Goal: Information Seeking & Learning: Learn about a topic

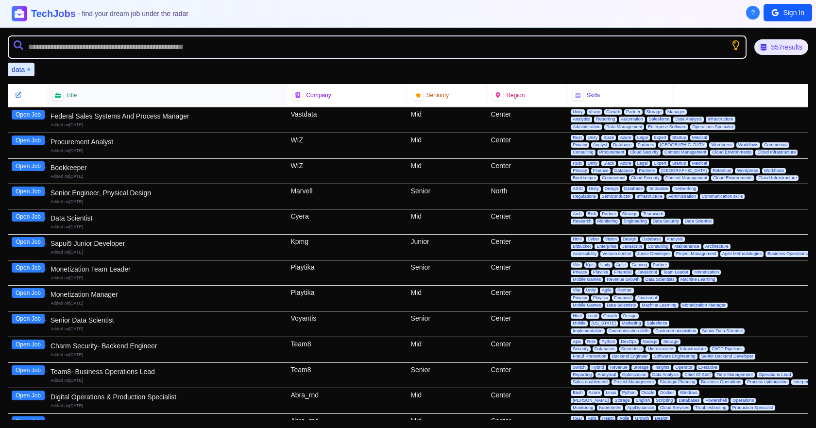
click at [69, 97] on span "Title" at bounding box center [71, 95] width 11 height 8
click at [57, 100] on div at bounding box center [57, 95] width 12 height 12
click at [62, 91] on div at bounding box center [58, 95] width 12 height 12
click at [586, 93] on span "Skills" at bounding box center [593, 95] width 14 height 8
click at [582, 96] on div "Skills" at bounding box center [620, 95] width 95 height 11
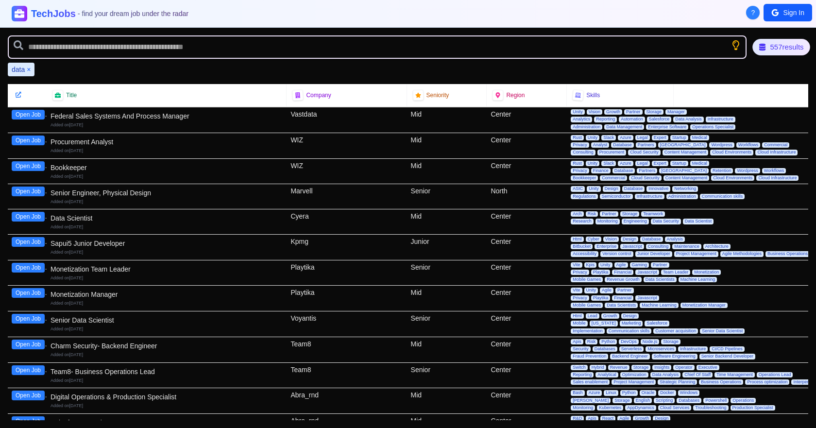
click at [790, 47] on div "557 results" at bounding box center [781, 47] width 57 height 17
click at [772, 10] on icon at bounding box center [775, 13] width 8 height 8
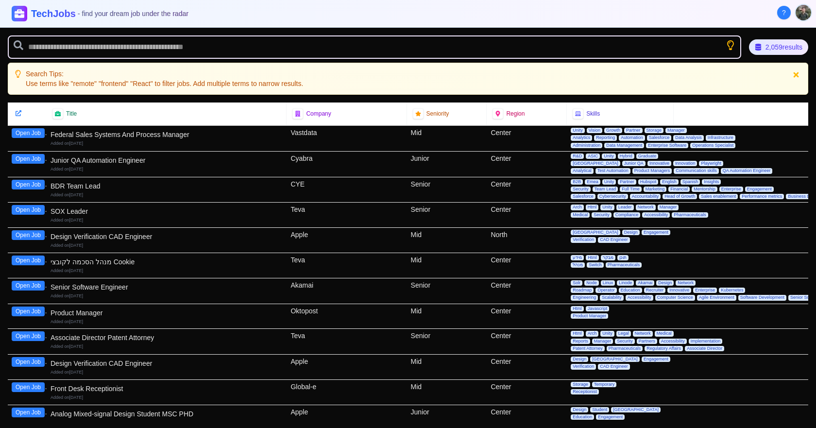
click at [797, 72] on icon at bounding box center [796, 75] width 8 height 8
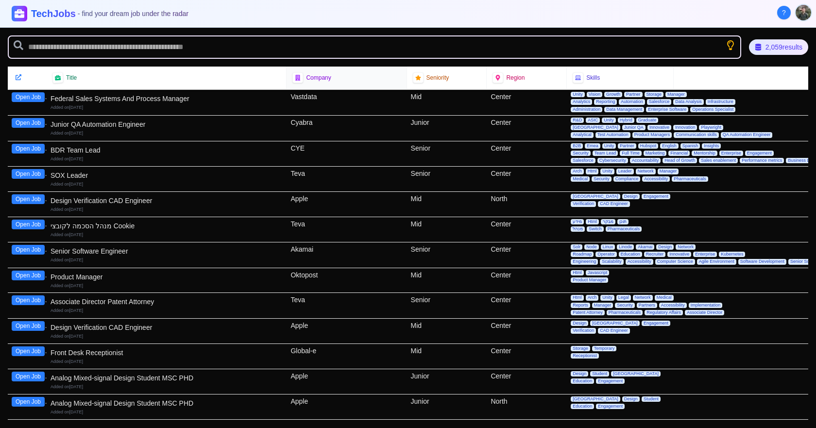
click at [306, 79] on span "Company" at bounding box center [318, 78] width 25 height 8
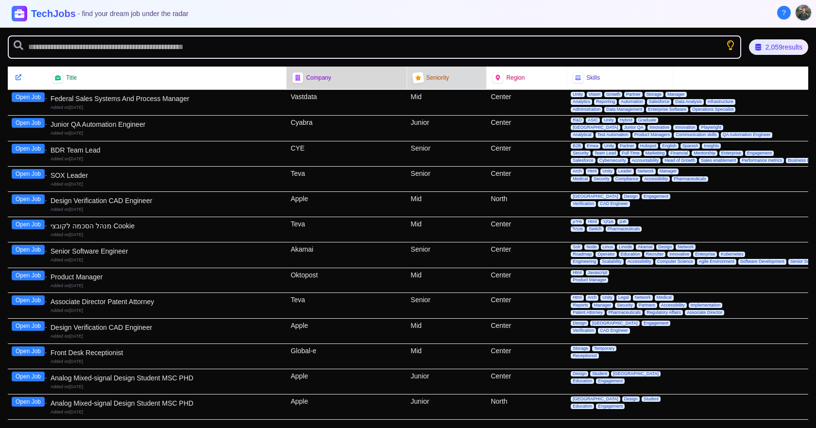
click at [427, 79] on span "Seniority" at bounding box center [438, 78] width 23 height 8
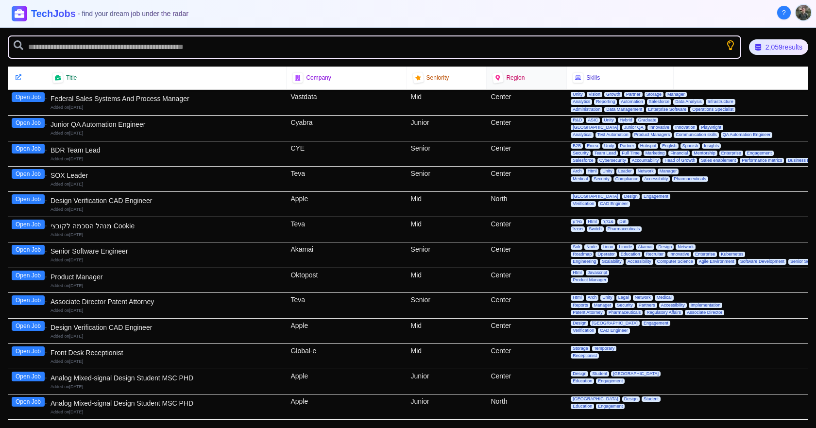
click at [508, 77] on span "Region" at bounding box center [515, 78] width 18 height 8
drag, startPoint x: 493, startPoint y: 77, endPoint x: 566, endPoint y: 77, distance: 72.9
click at [495, 77] on icon at bounding box center [498, 77] width 7 height 7
click at [594, 73] on div "Skills" at bounding box center [620, 77] width 95 height 11
click at [587, 75] on span "Skills" at bounding box center [593, 78] width 14 height 8
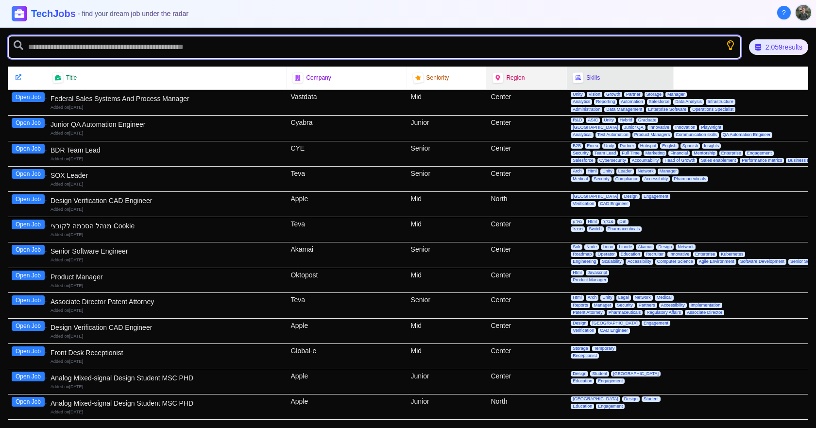
click at [391, 36] on input "text" at bounding box center [375, 46] width 734 height 23
click at [369, 46] on input "text" at bounding box center [375, 46] width 734 height 23
type input "*"
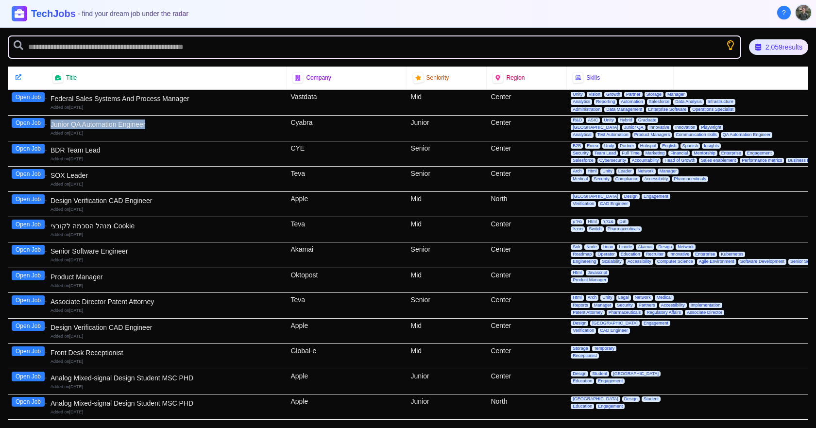
drag, startPoint x: 151, startPoint y: 127, endPoint x: 46, endPoint y: 125, distance: 104.9
click at [46, 125] on div "Open Job Junior QA Automation Engineer Added on [DATE] Cyabra Junior Center R&D…" at bounding box center [408, 129] width 801 height 26
copy div "Junior QA Automation Engineer"
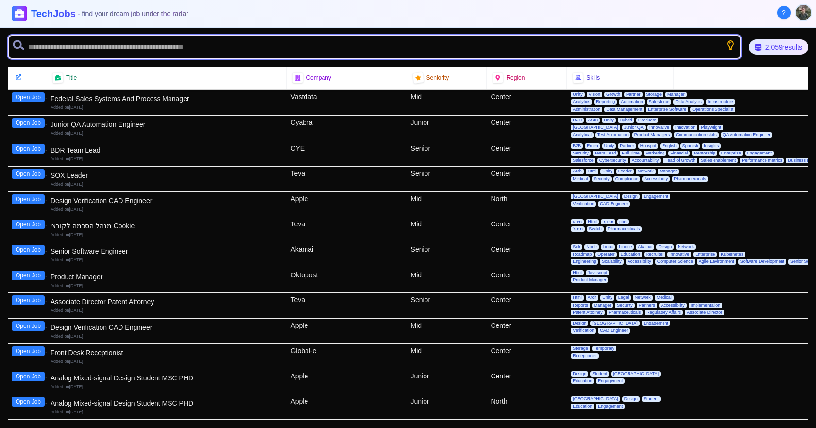
click at [93, 54] on input "text" at bounding box center [375, 46] width 734 height 23
paste input "**********"
type input "******"
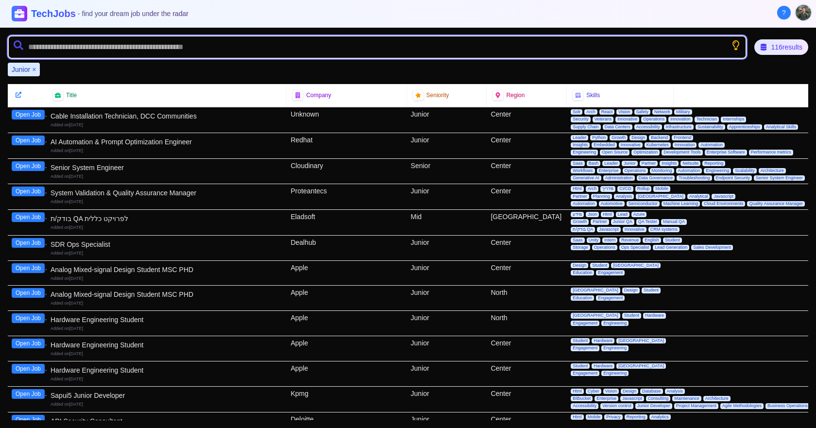
click at [96, 53] on input "text" at bounding box center [377, 46] width 739 height 23
type input "*"
type input "****"
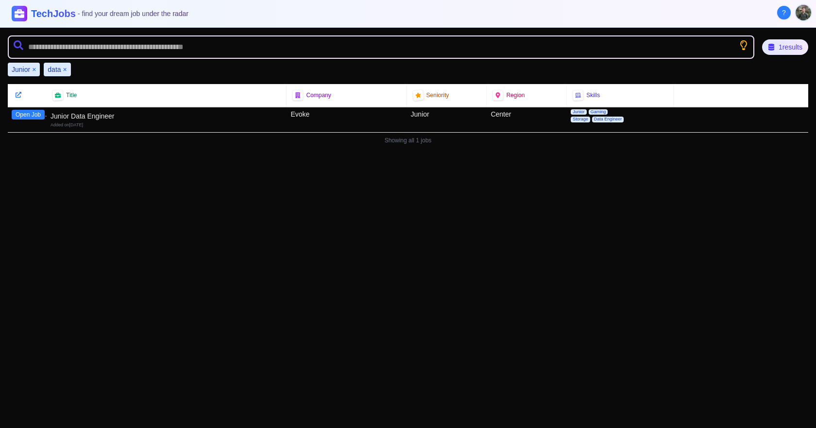
click at [463, 122] on div "Junior" at bounding box center [447, 119] width 80 height 25
click at [25, 115] on button "Open Job" at bounding box center [28, 115] width 33 height 10
click at [31, 66] on div "Junior ×" at bounding box center [24, 70] width 32 height 14
click at [33, 67] on button "×" at bounding box center [34, 70] width 4 height 10
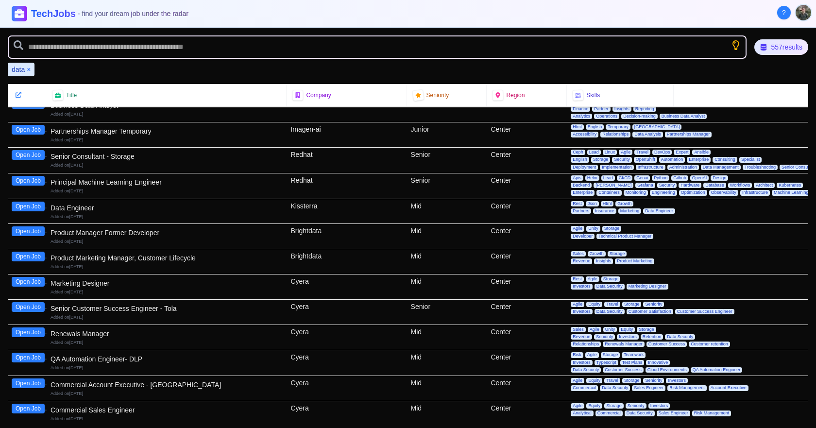
scroll to position [389, 0]
